Goal: Task Accomplishment & Management: Use online tool/utility

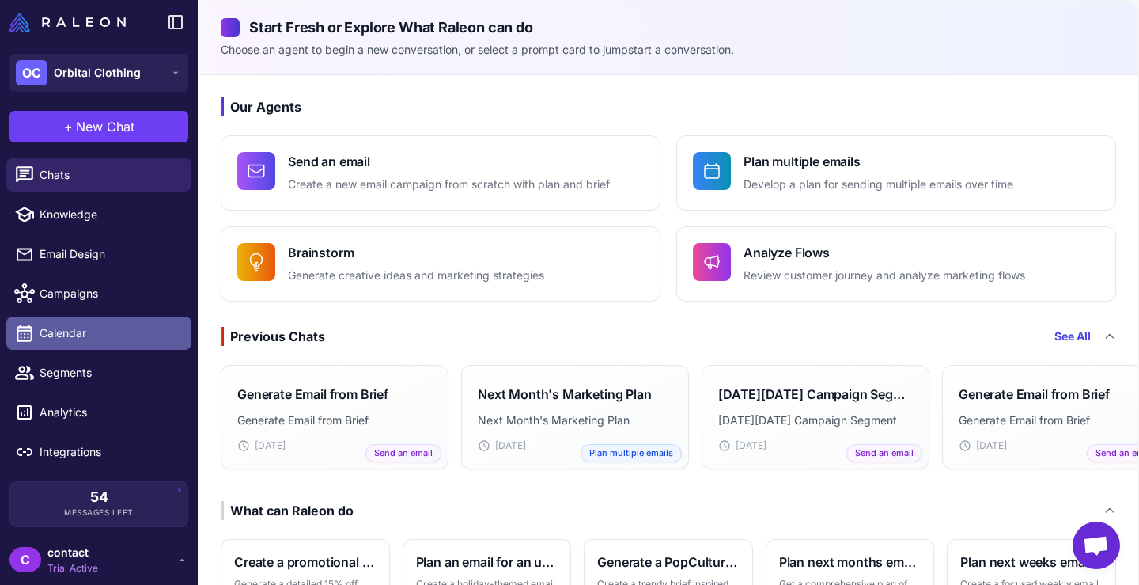
click at [77, 324] on span "Calendar" at bounding box center [109, 332] width 139 height 17
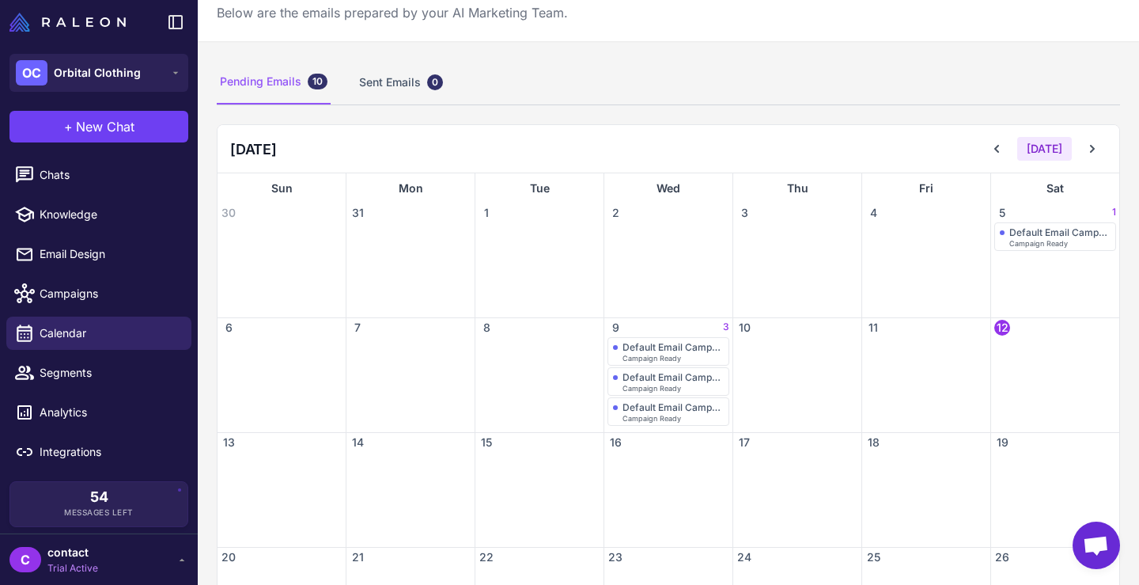
scroll to position [63, 0]
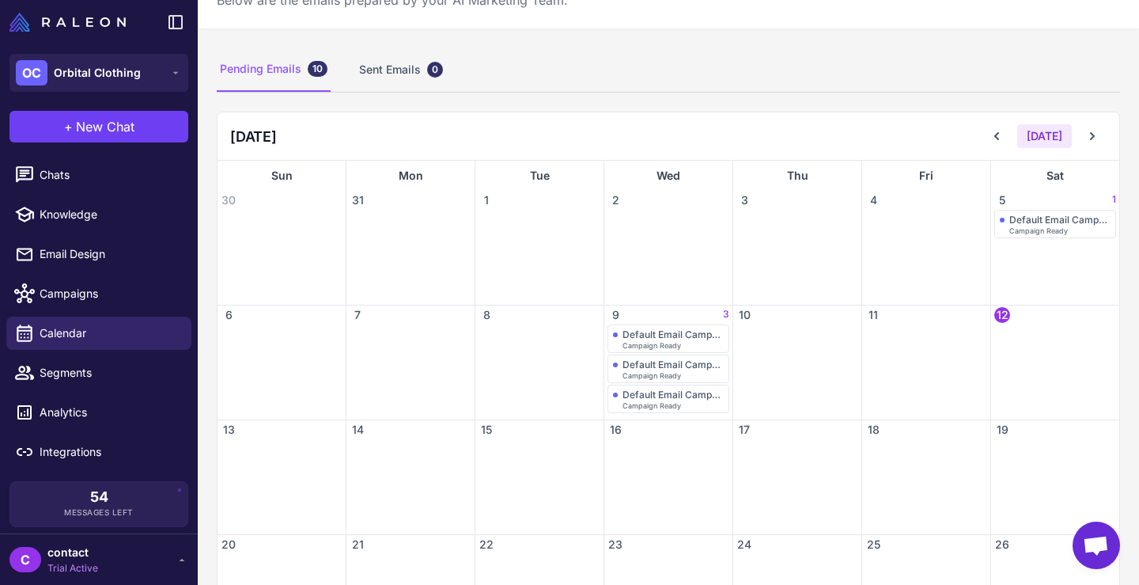
click at [492, 352] on div at bounding box center [539, 371] width 128 height 95
click at [647, 331] on div "Default Email Campaign" at bounding box center [672, 334] width 101 height 12
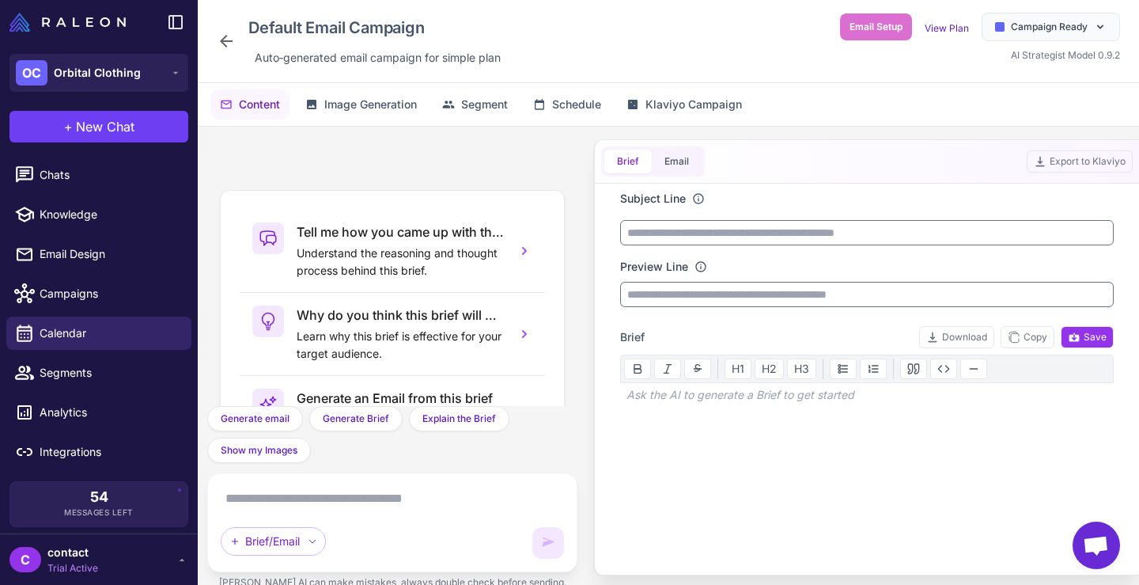
scroll to position [174, 0]
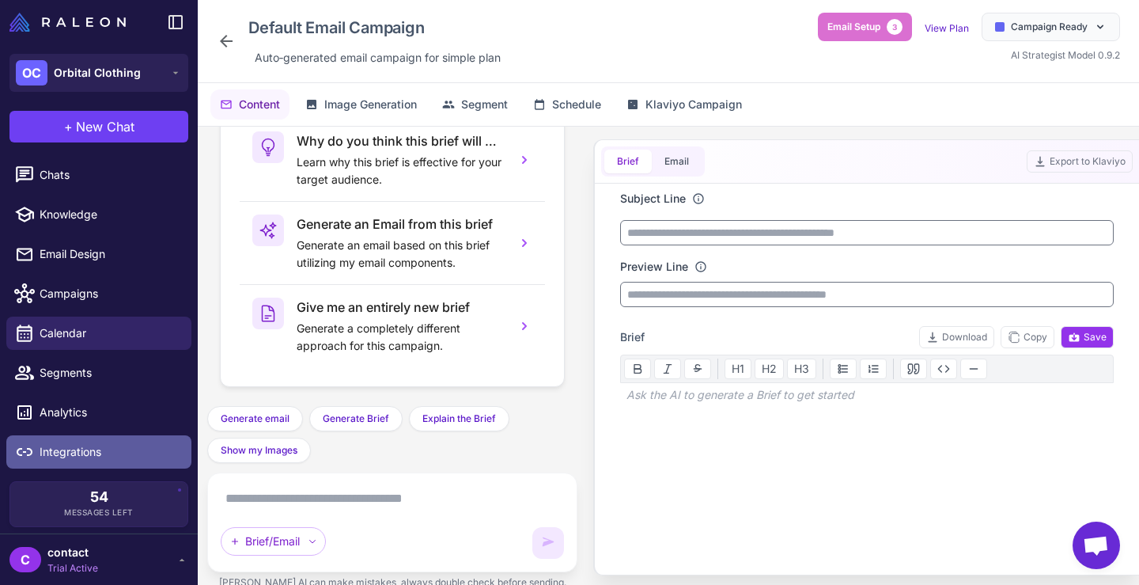
click at [70, 448] on span "Integrations" at bounding box center [109, 451] width 139 height 17
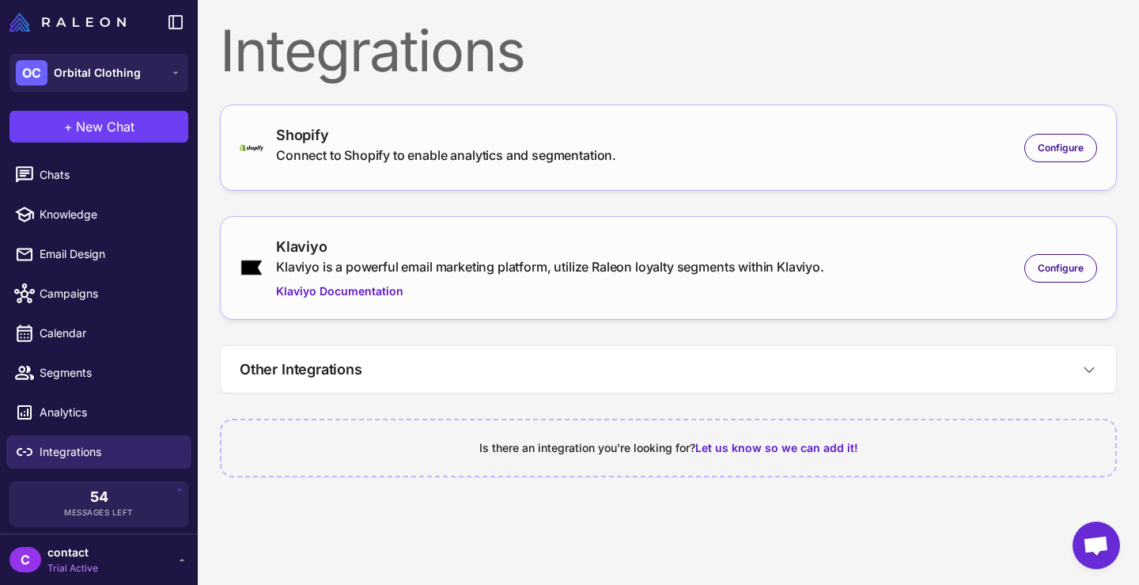
click at [67, 565] on span "Trial Active" at bounding box center [72, 568] width 51 height 14
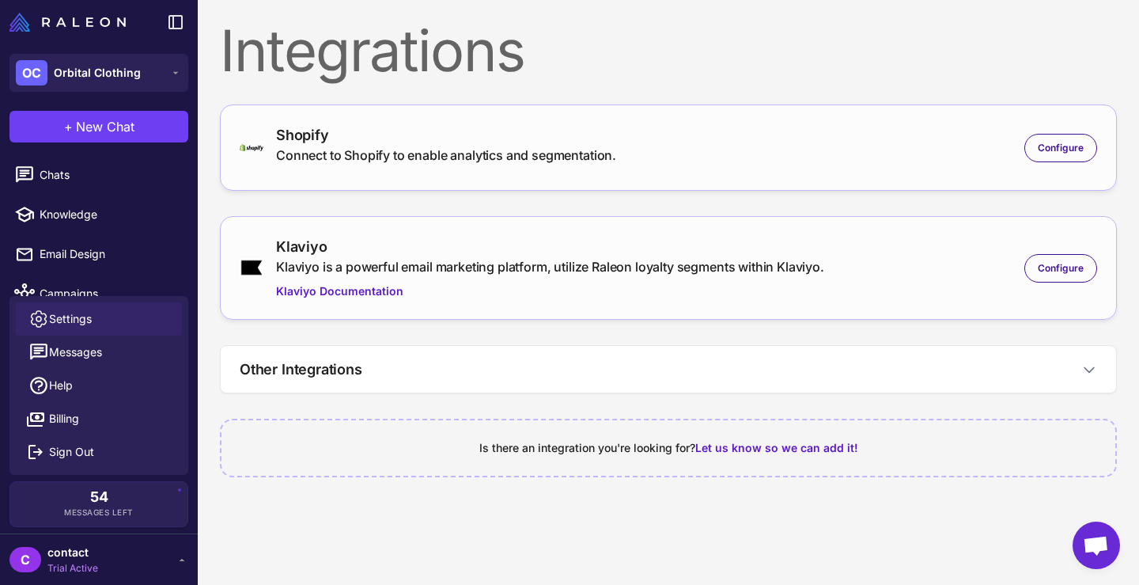
click at [81, 313] on span "Settings" at bounding box center [70, 318] width 43 height 17
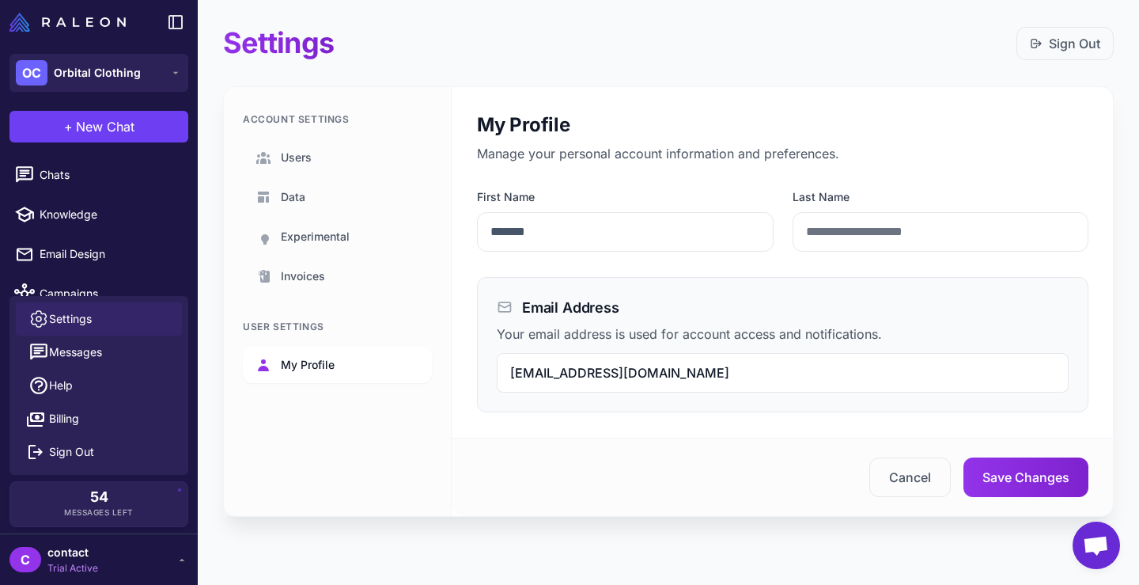
click at [308, 356] on span "My Profile" at bounding box center [308, 364] width 54 height 17
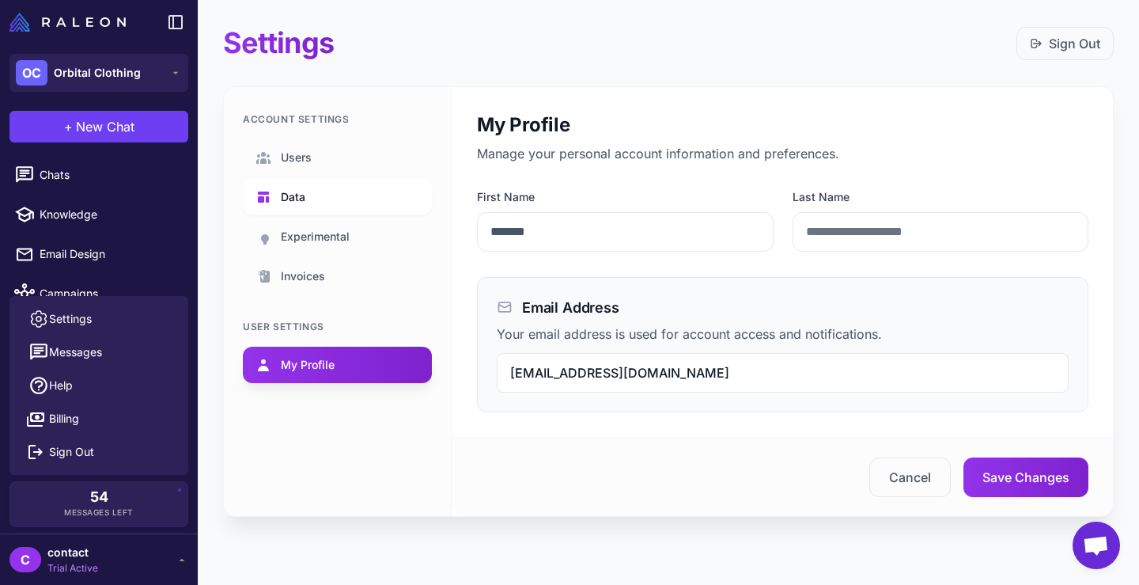
click at [305, 191] on link "Data" at bounding box center [337, 197] width 189 height 36
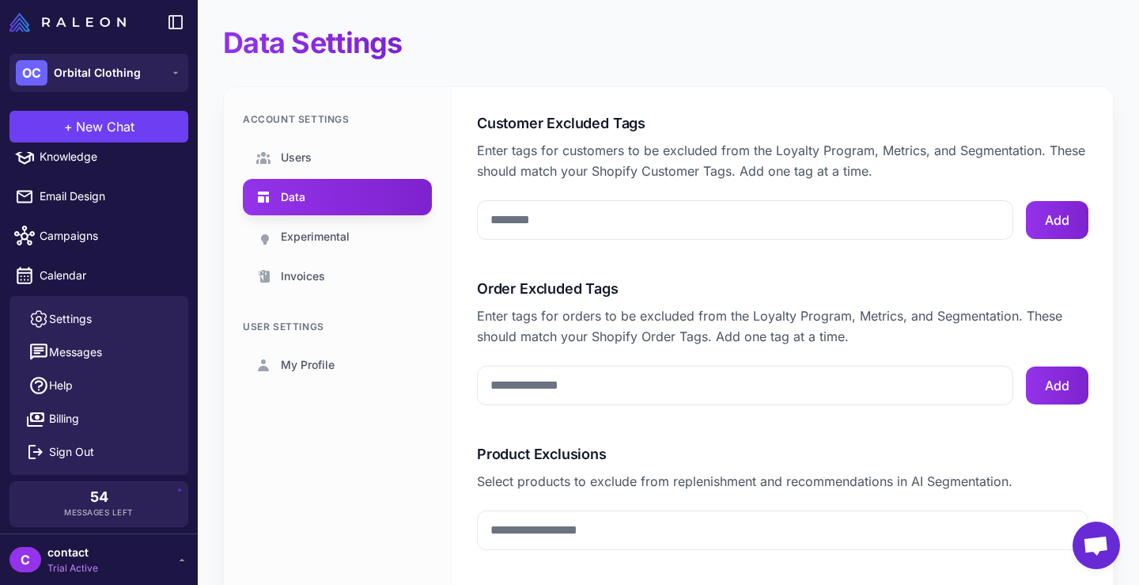
scroll to position [47, 0]
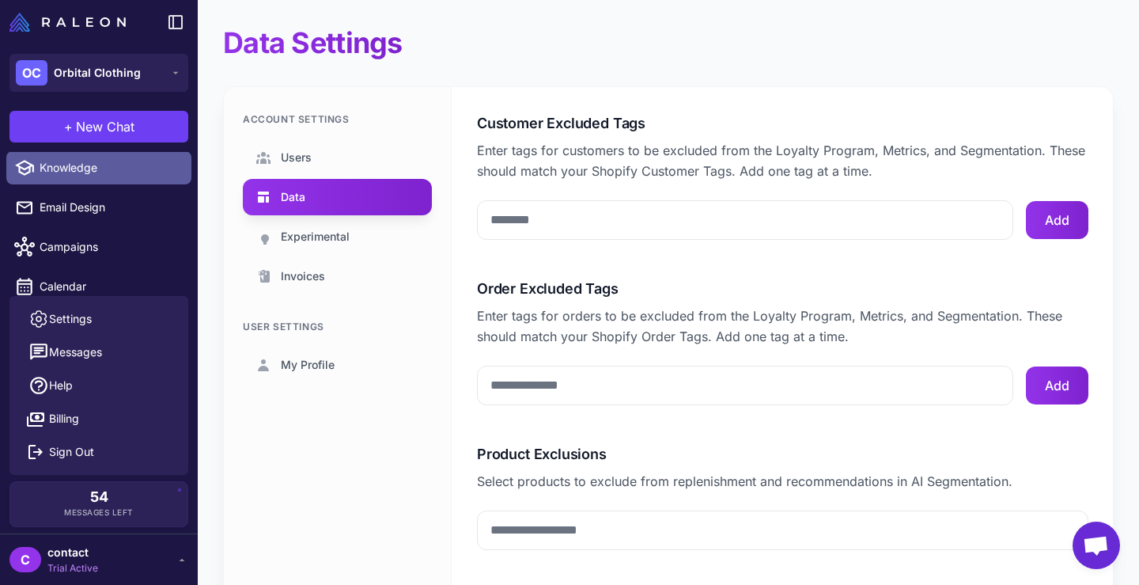
click at [62, 175] on span "Knowledge" at bounding box center [109, 167] width 139 height 17
select select
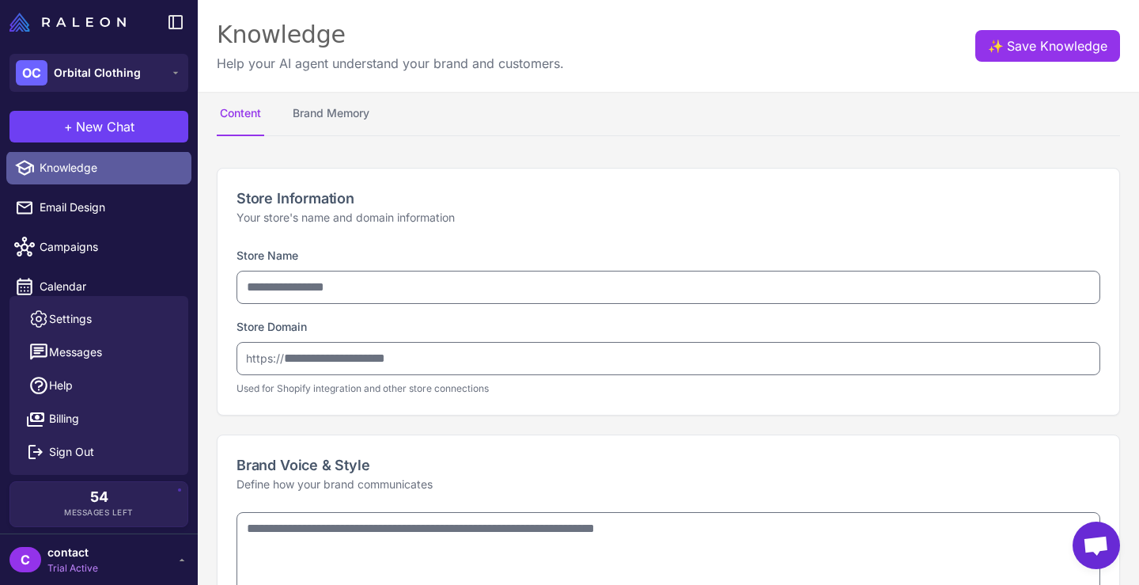
type input "**********"
type textarea "**********"
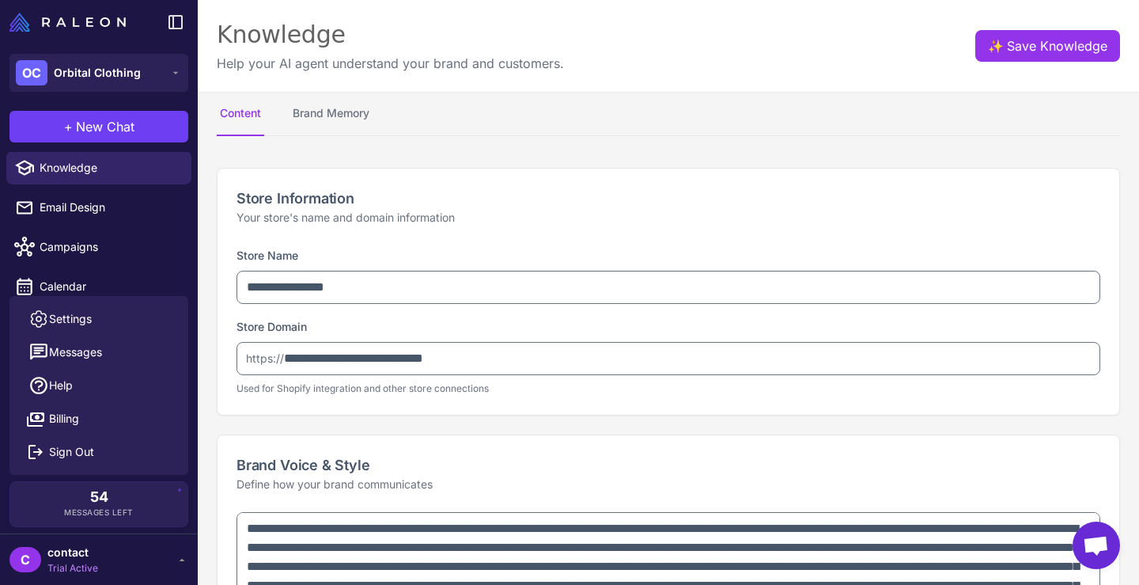
type textarea "**********"
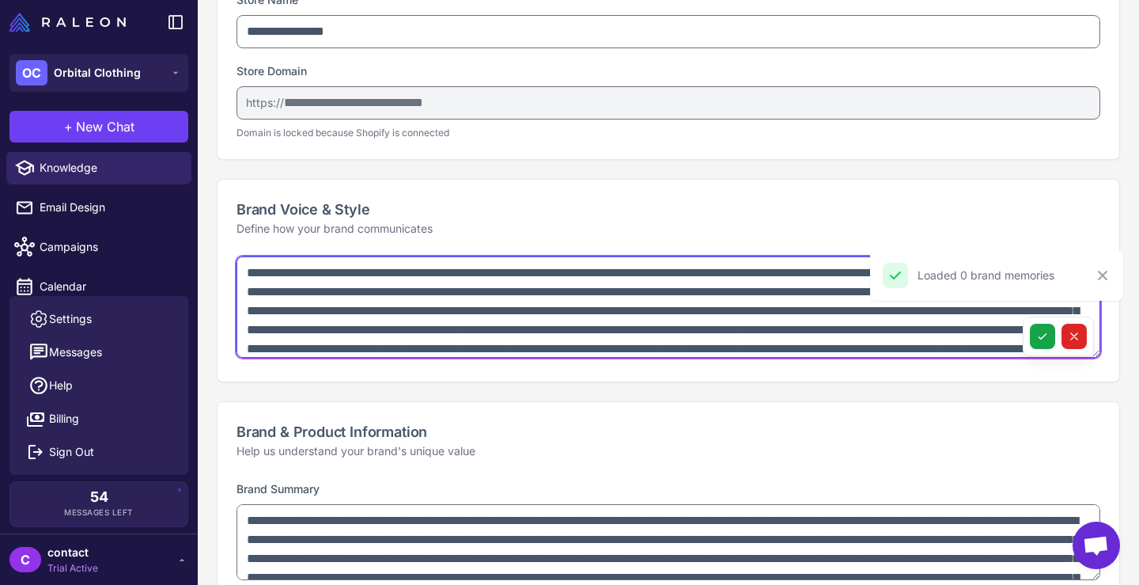
scroll to position [46, 0]
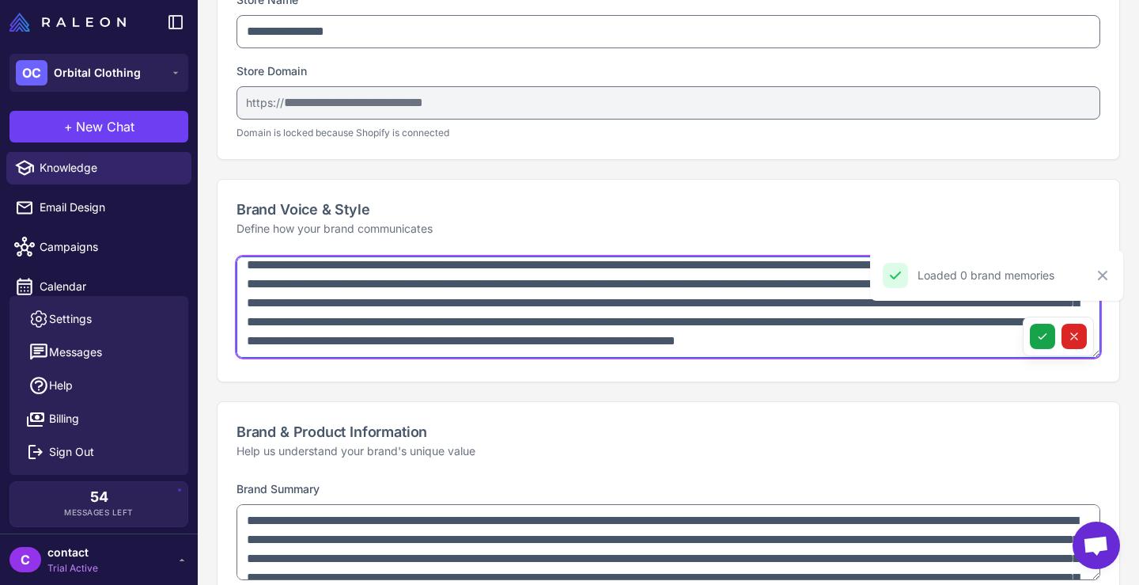
drag, startPoint x: 300, startPoint y: 268, endPoint x: 647, endPoint y: 439, distance: 387.0
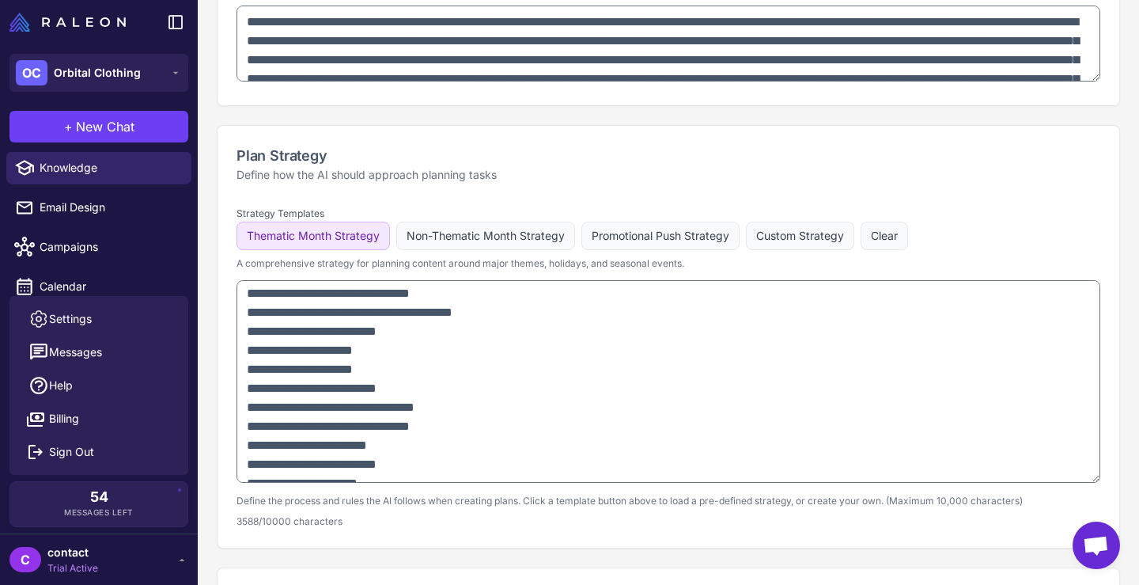
scroll to position [0, 0]
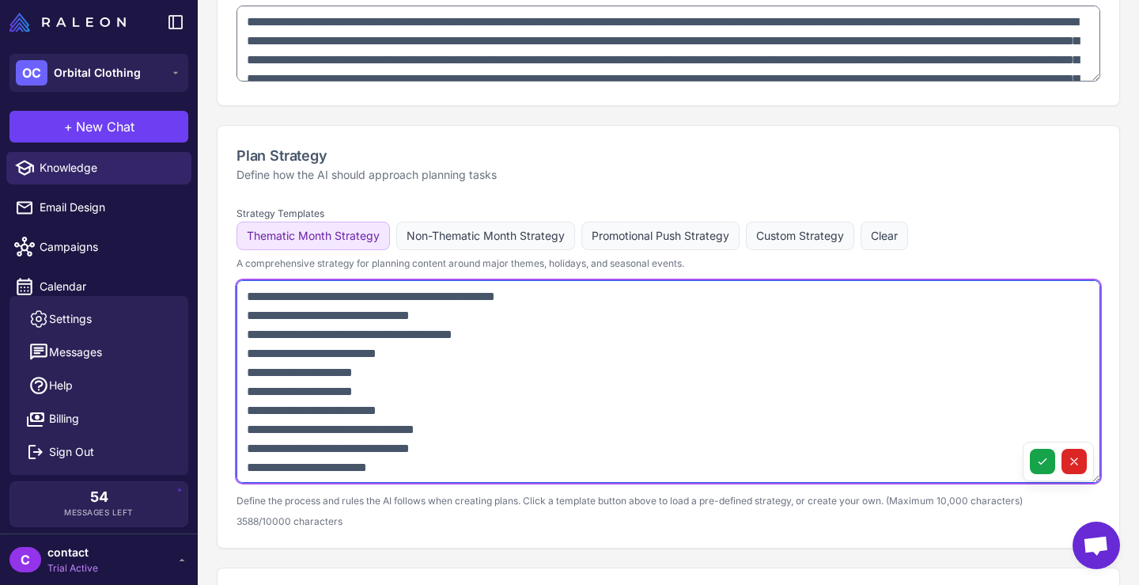
drag, startPoint x: 249, startPoint y: 294, endPoint x: 360, endPoint y: 373, distance: 136.1
click at [360, 373] on textarea at bounding box center [669, 381] width 864 height 202
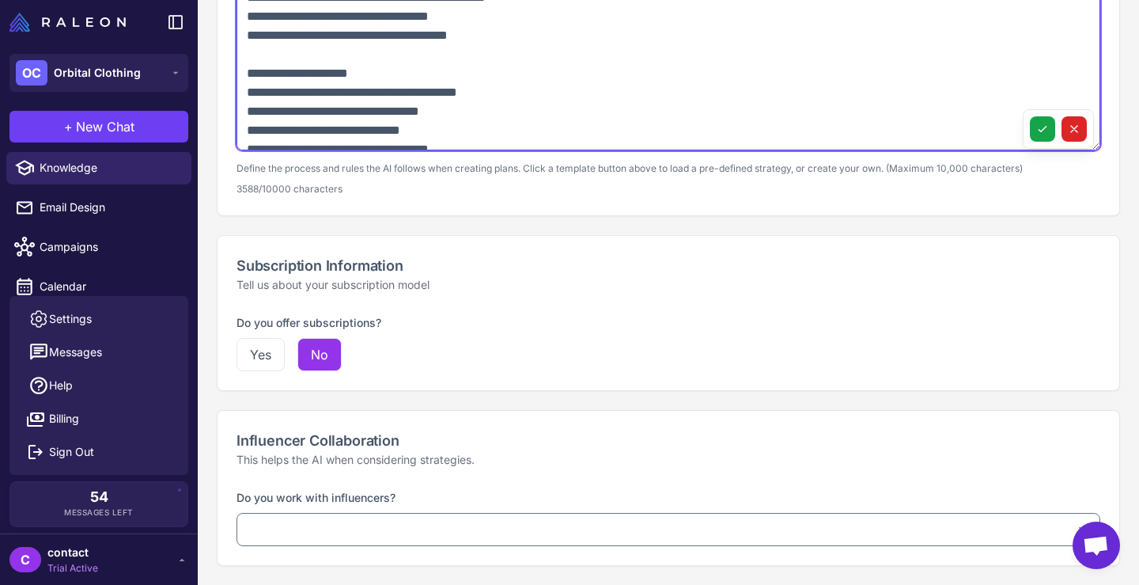
scroll to position [342, 0]
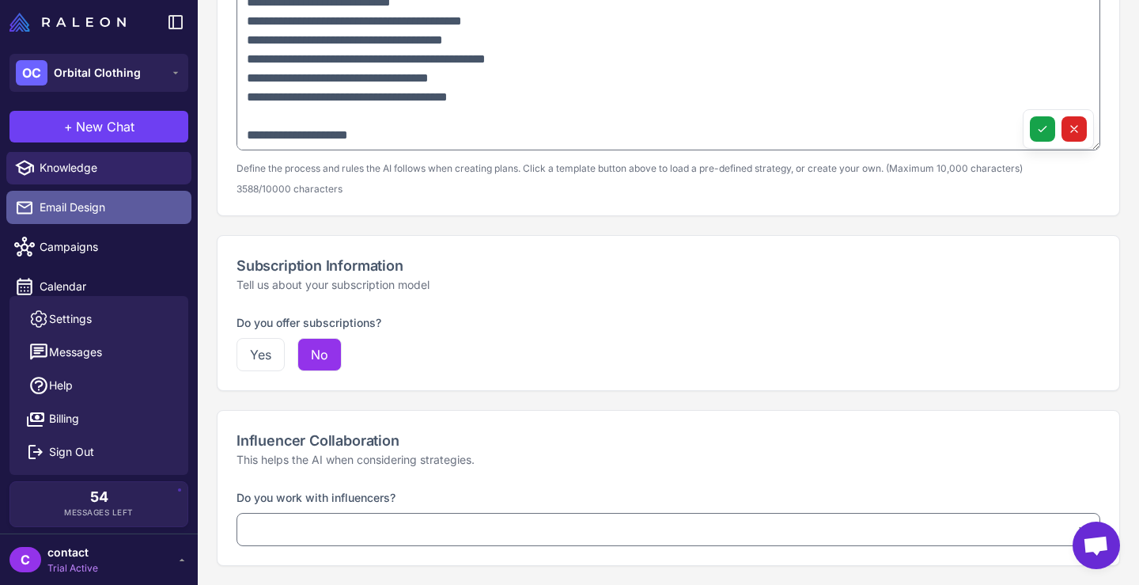
click at [92, 208] on span "Email Design" at bounding box center [109, 207] width 139 height 17
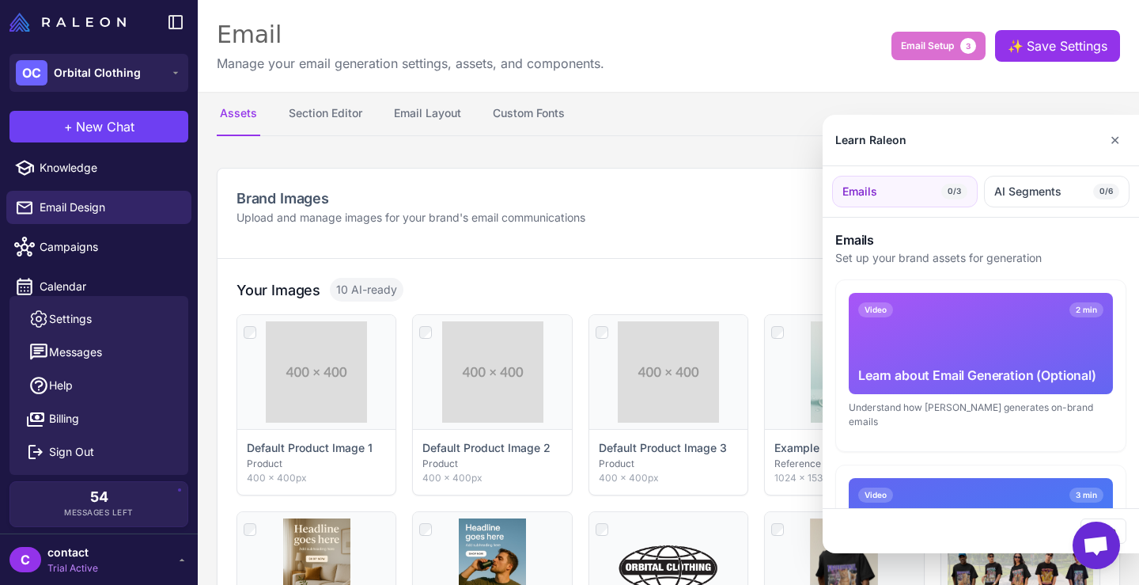
click at [65, 253] on div at bounding box center [569, 292] width 1139 height 585
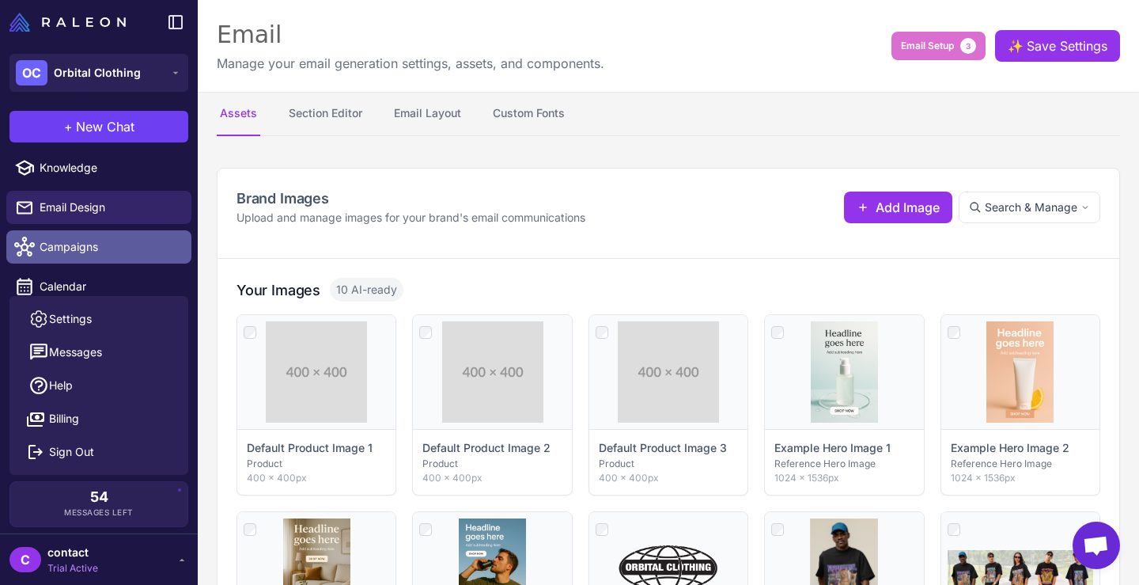
click at [68, 252] on span "Campaigns" at bounding box center [109, 246] width 139 height 17
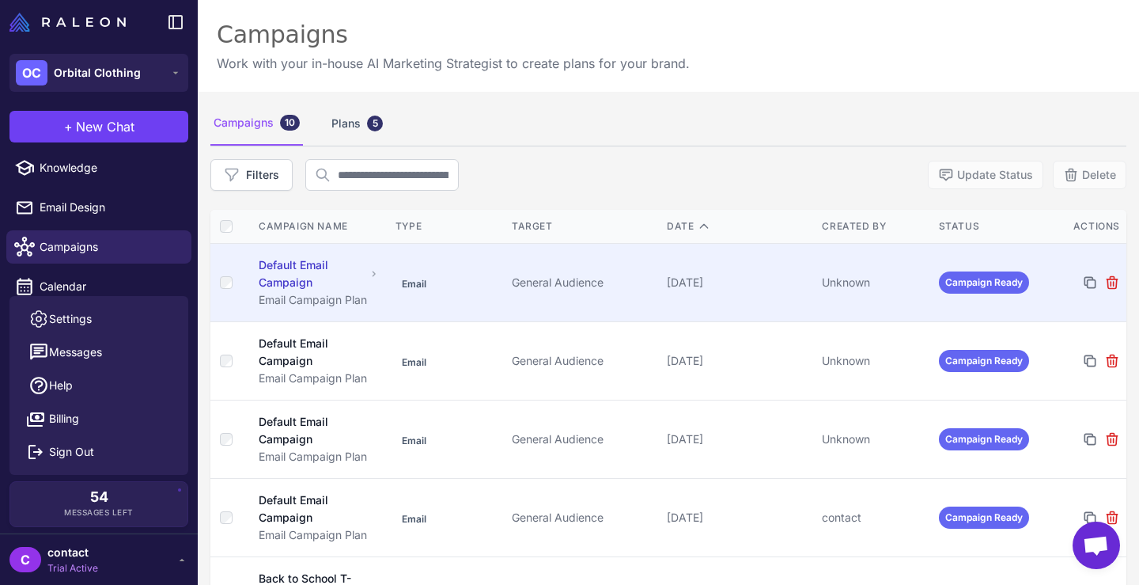
click at [880, 290] on div "Unknown" at bounding box center [874, 282] width 104 height 17
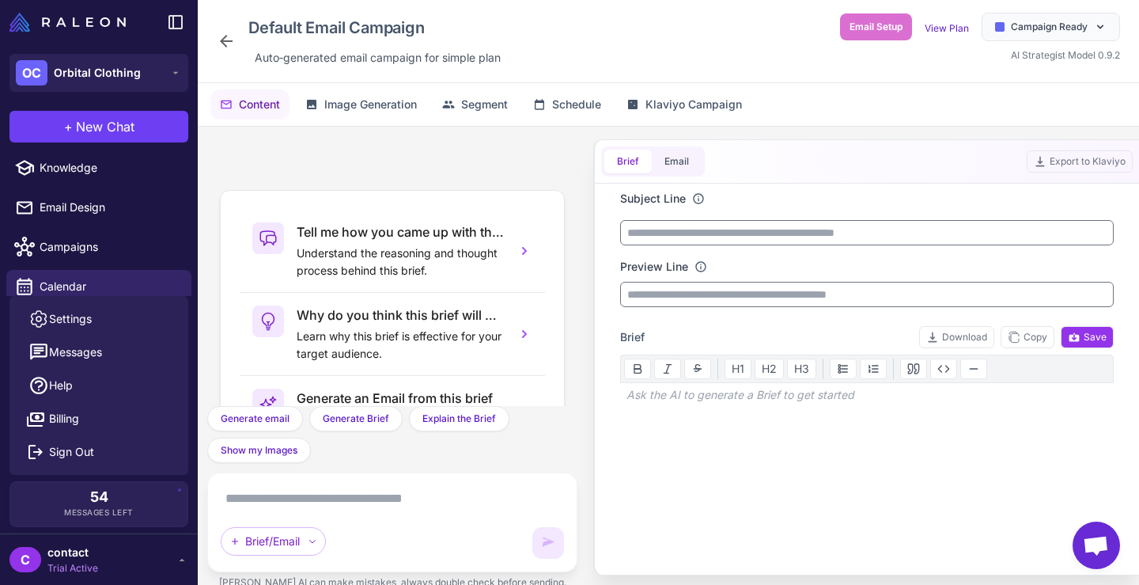
scroll to position [174, 0]
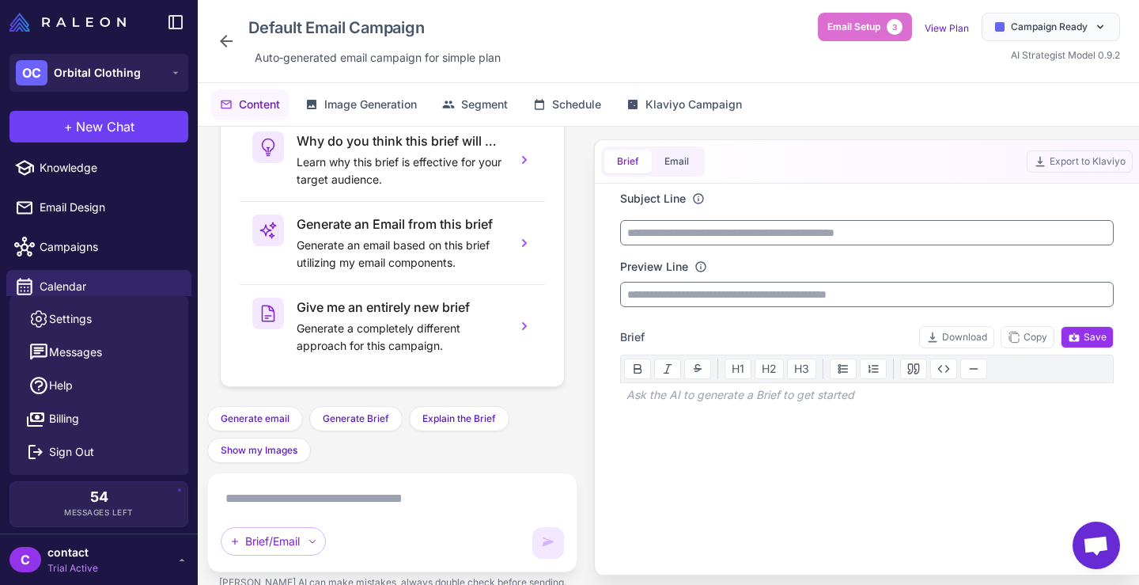
click at [664, 140] on div "Brief Email Export to Klaviyo" at bounding box center [867, 162] width 544 height 44
click at [664, 155] on button "Email" at bounding box center [677, 161] width 50 height 24
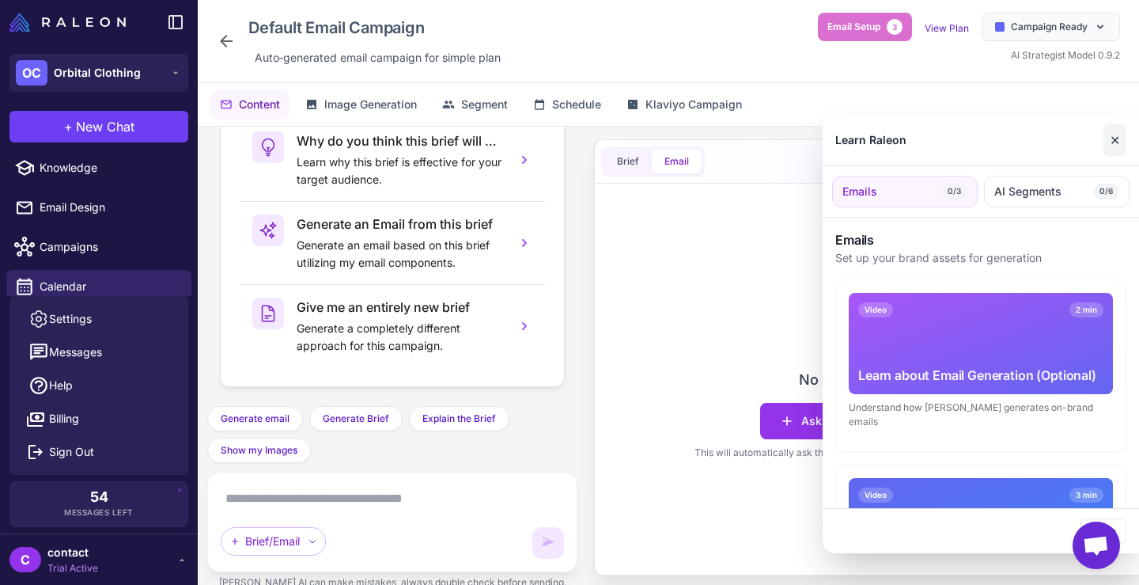
click at [1121, 143] on button "✕" at bounding box center [1114, 140] width 23 height 32
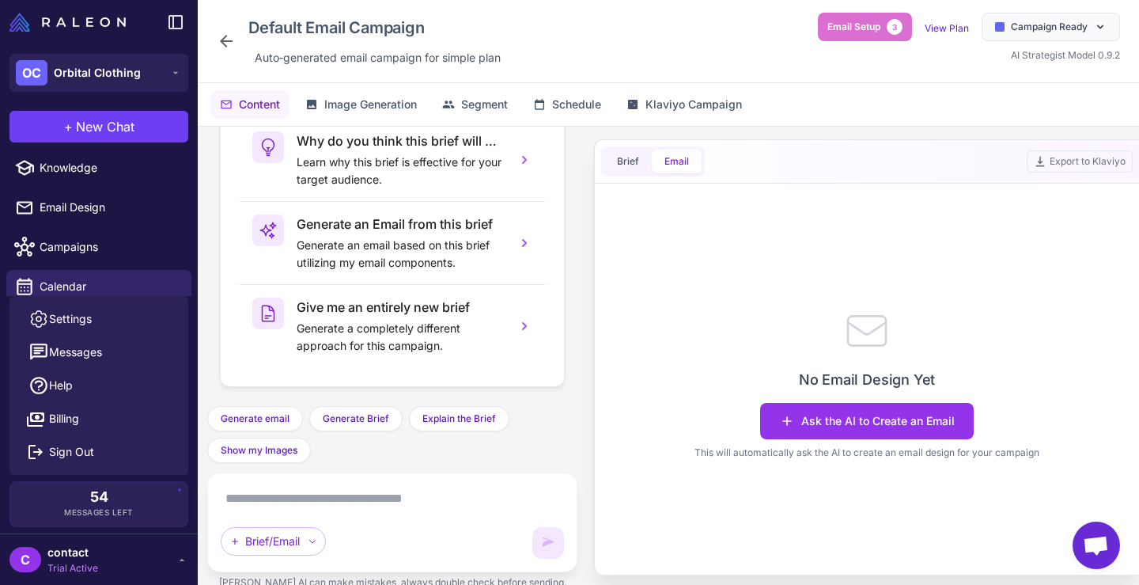
click at [233, 44] on icon at bounding box center [226, 41] width 19 height 19
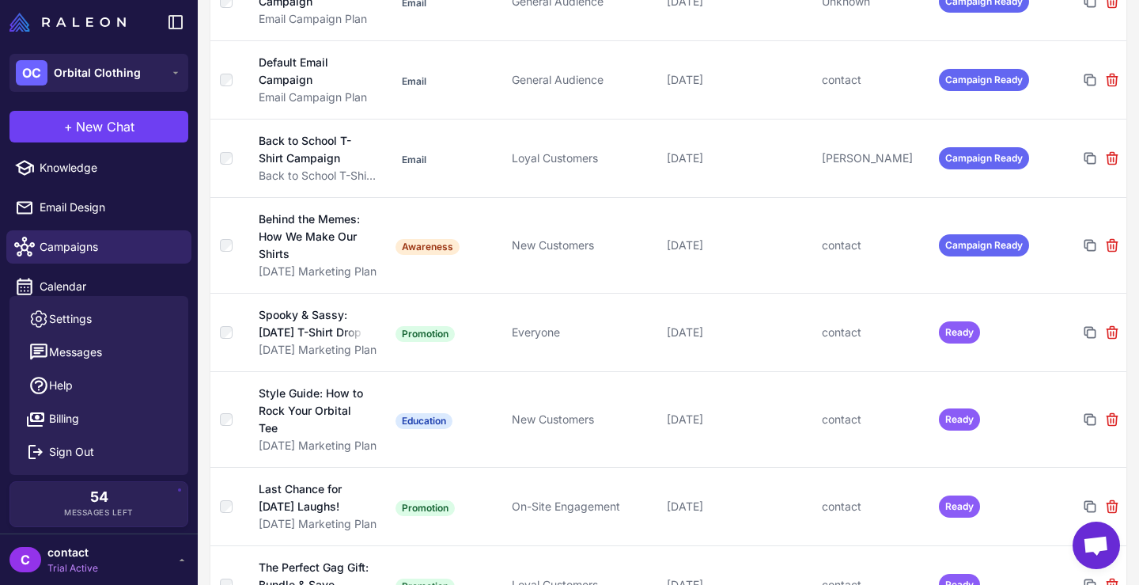
scroll to position [475, 0]
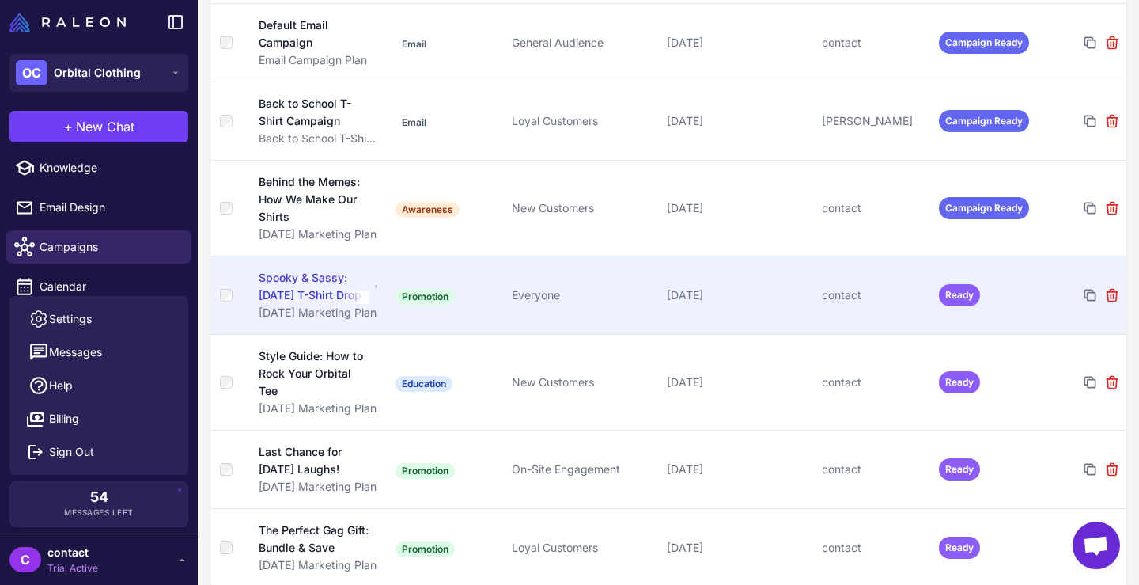
click at [481, 293] on td "Promotion" at bounding box center [447, 295] width 116 height 78
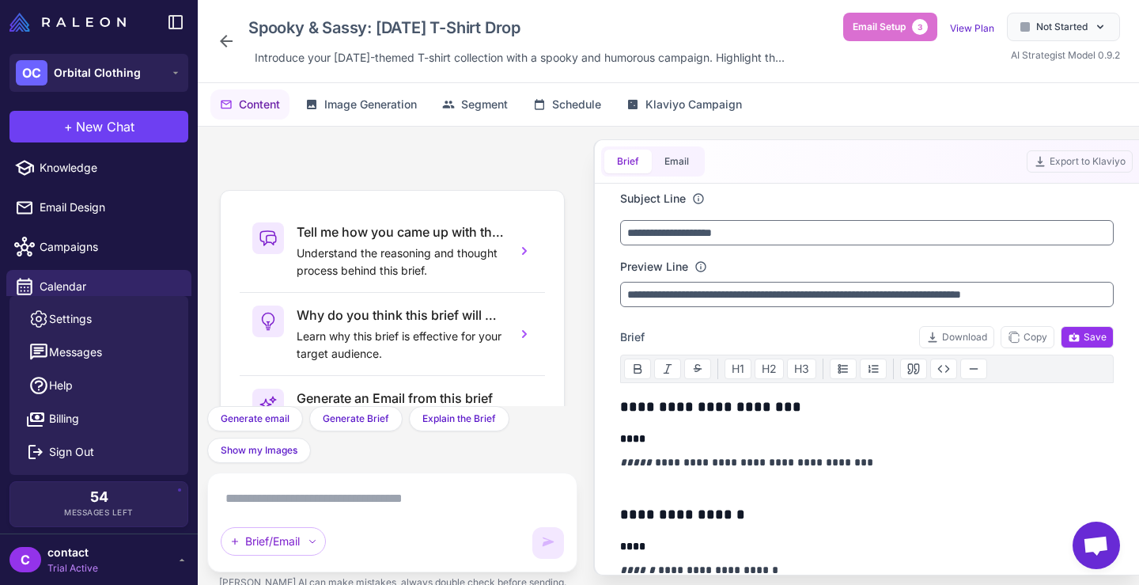
scroll to position [174, 0]
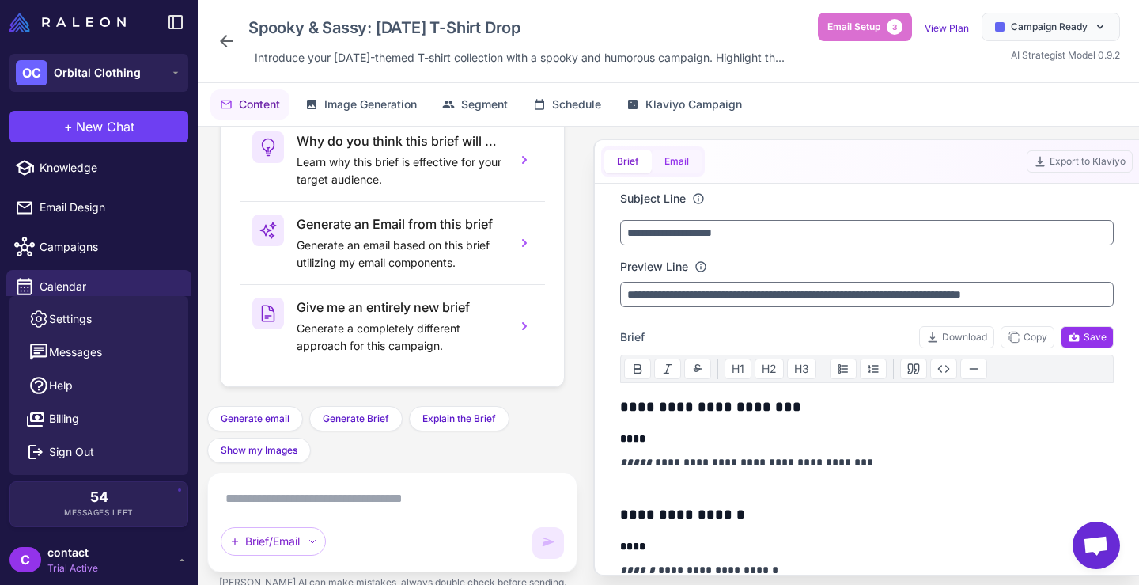
click at [673, 154] on button "Email" at bounding box center [677, 161] width 50 height 24
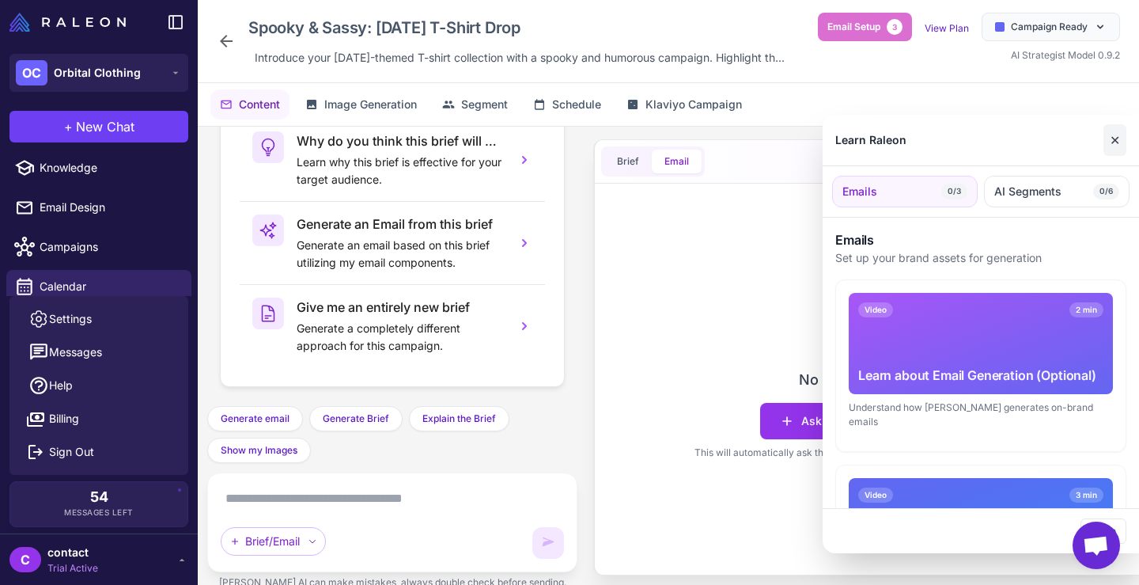
click at [1112, 138] on button "✕" at bounding box center [1114, 140] width 23 height 32
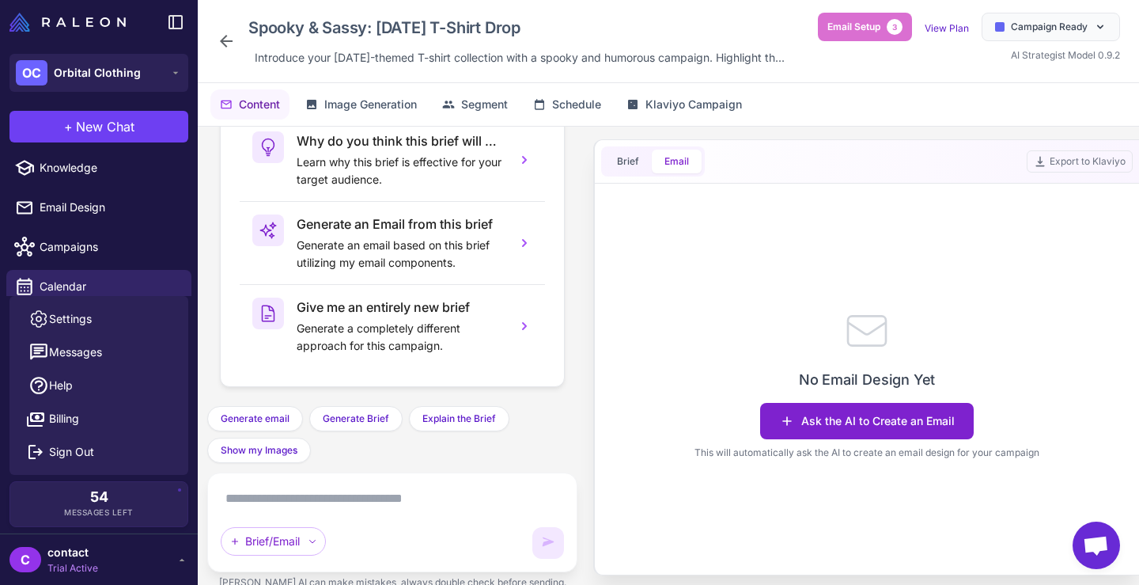
click at [828, 425] on button "Ask the AI to Create an Email" at bounding box center [867, 421] width 214 height 36
